Goal: Find specific page/section: Find specific page/section

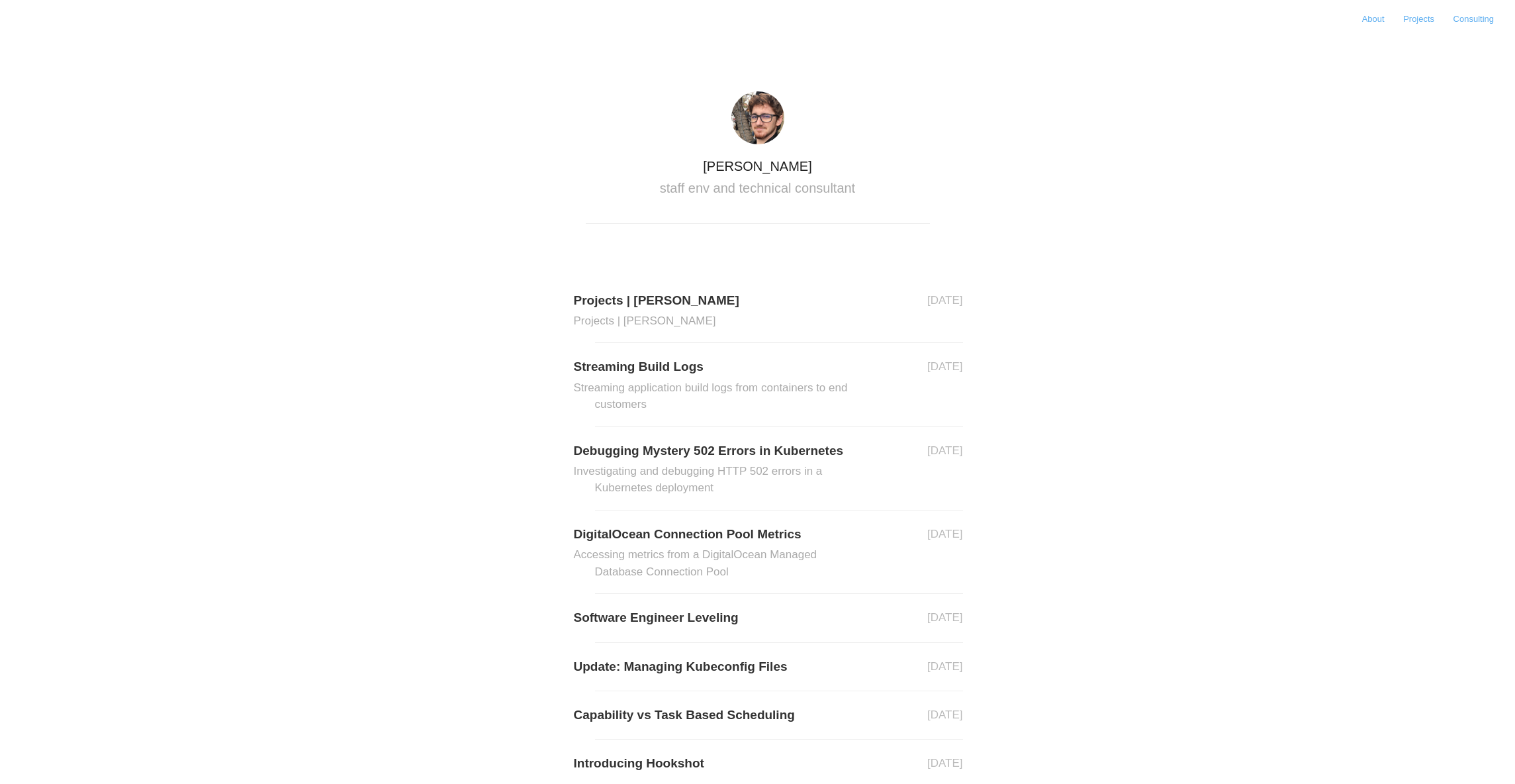
click at [761, 132] on img at bounding box center [758, 118] width 53 height 53
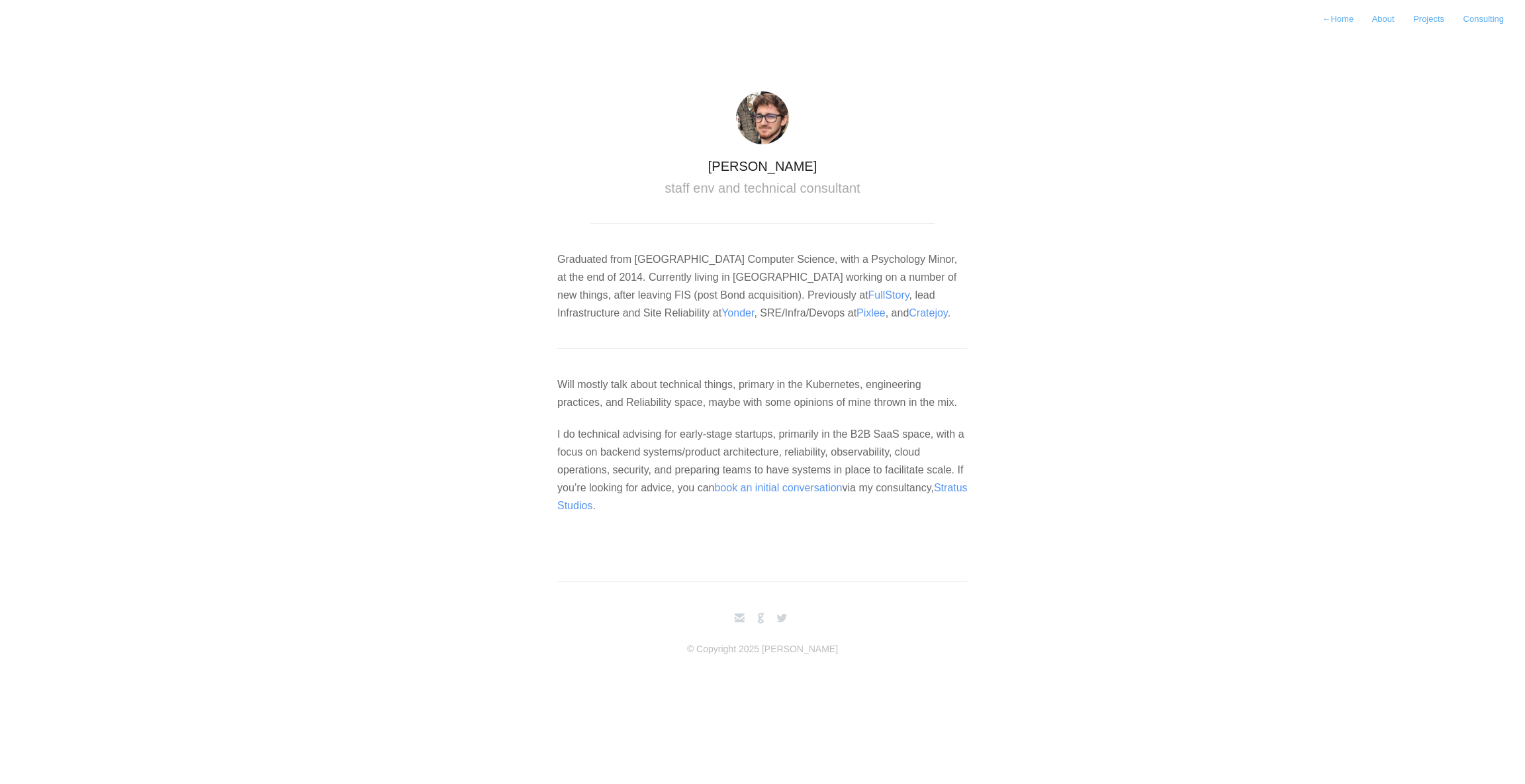
click at [588, 501] on p "I do technical advising for early-stage startups, primarily in the B2B SaaS spa…" at bounding box center [762, 470] width 411 height 90
click at [868, 296] on link "FullStory" at bounding box center [889, 294] width 41 height 11
